Goal: Information Seeking & Learning: Learn about a topic

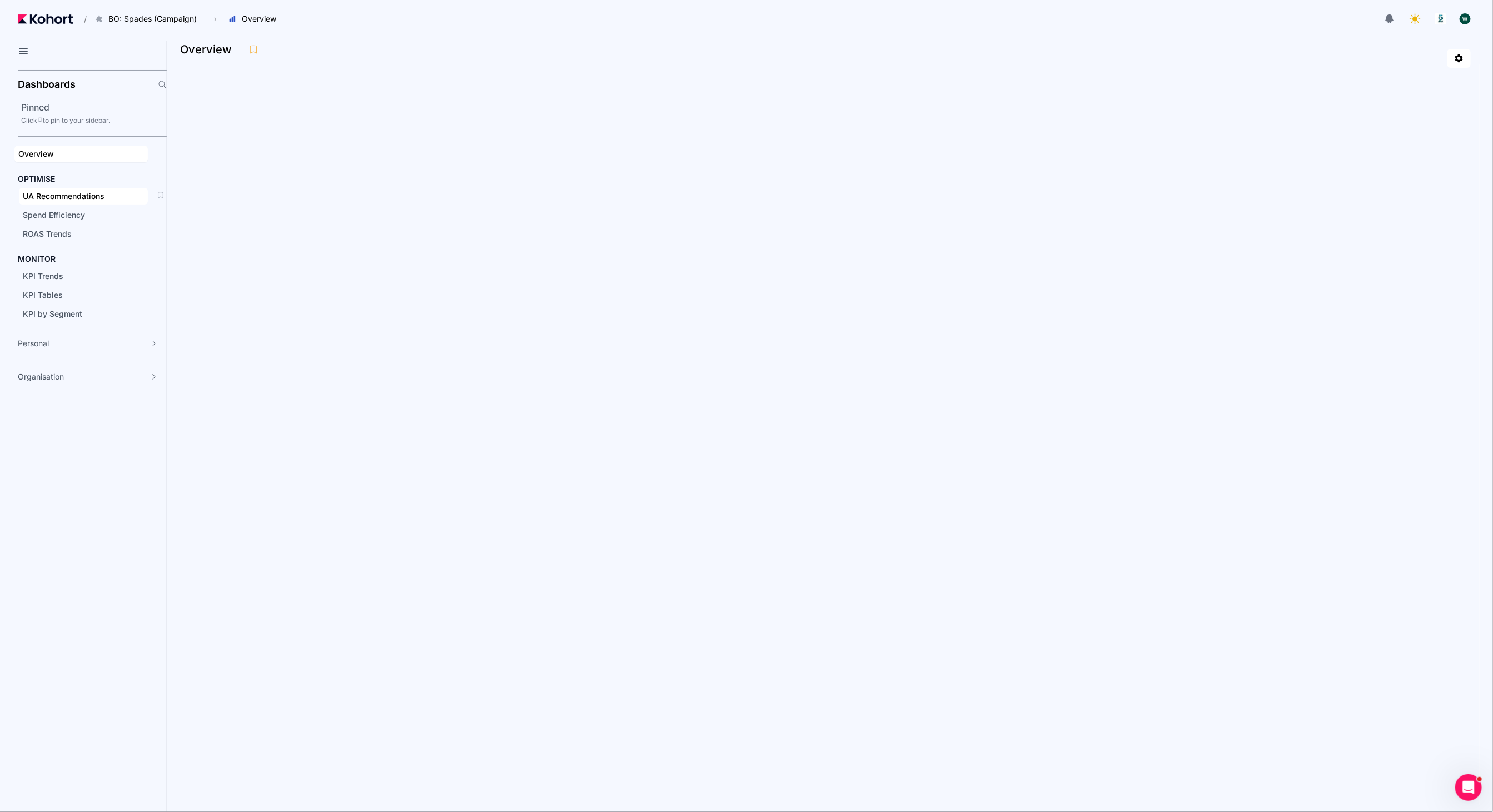
click at [85, 192] on span "UA Recommendations" at bounding box center [64, 196] width 82 height 10
click at [71, 230] on div "ROAS Trends" at bounding box center [83, 234] width 121 height 11
click at [563, 43] on div "ROAS Trends" at bounding box center [826, 49] width 1291 height 17
click at [80, 194] on span "UA Recommendations" at bounding box center [64, 196] width 82 height 10
click at [51, 273] on span "KPI Trends" at bounding box center [43, 276] width 40 height 10
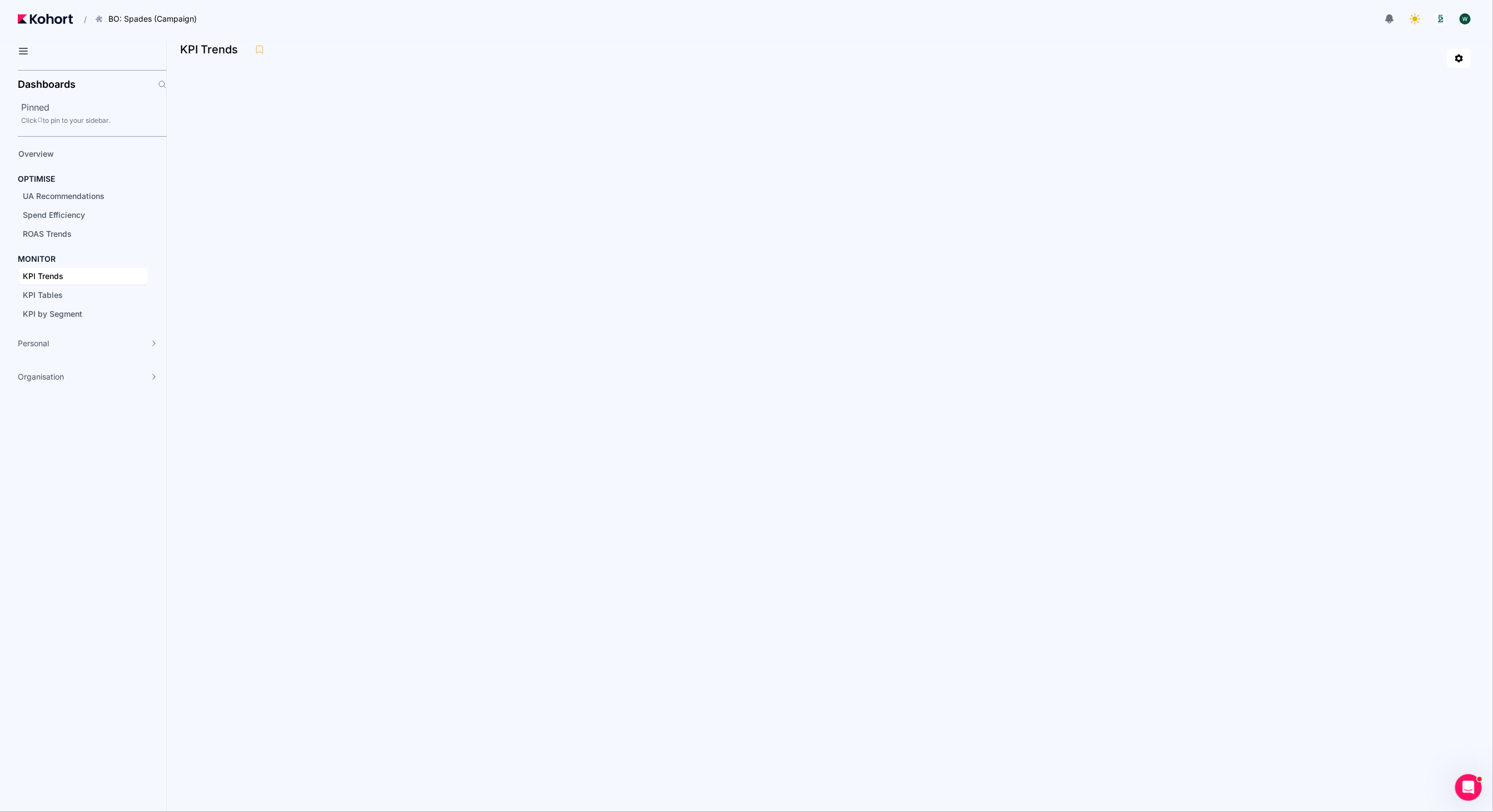
click at [345, 40] on header "/ BO: Spades (Campaign) Go to products list BO: Backgammon BO: Bubble Shooter B…" at bounding box center [746, 20] width 1493 height 41
click at [93, 194] on span "UA Recommendations" at bounding box center [64, 196] width 82 height 10
click at [1419, 418] on button "Cohort" at bounding box center [1427, 422] width 40 height 20
click at [1390, 418] on button "Calendar" at bounding box center [1382, 422] width 49 height 20
click at [1484, 418] on icon "button" at bounding box center [1482, 418] width 9 height 9
